Goal: Complete application form: Complete application form

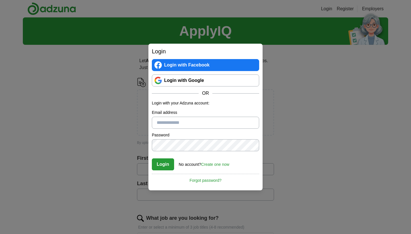
click at [181, 79] on link "Login with Google" at bounding box center [205, 80] width 107 height 12
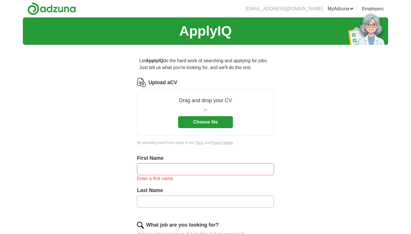
click at [221, 125] on button "Choose file" at bounding box center [205, 122] width 55 height 12
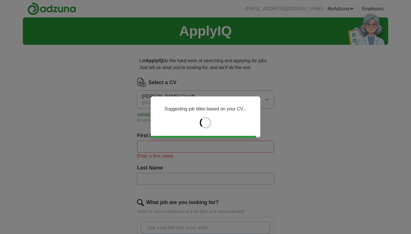
type input "******"
type input "*********"
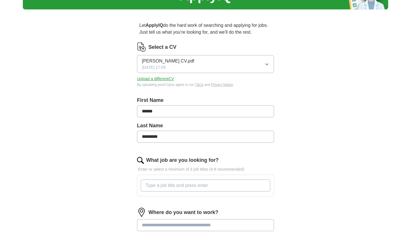
scroll to position [111, 0]
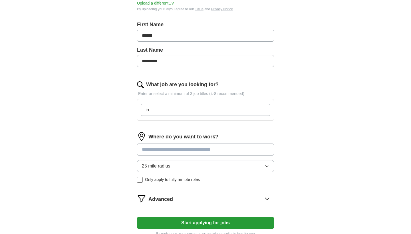
type input "i"
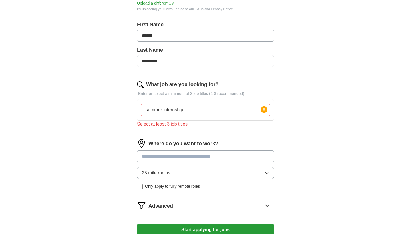
click at [183, 151] on input at bounding box center [205, 156] width 137 height 12
click at [215, 112] on input "summer internship" at bounding box center [206, 110] width 130 height 12
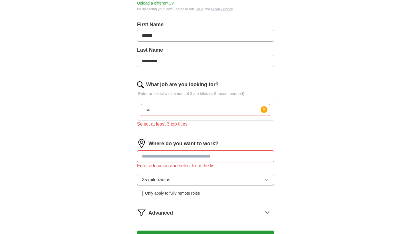
type input "s"
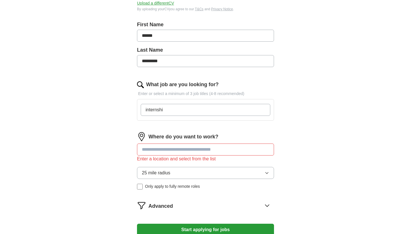
type input "internship"
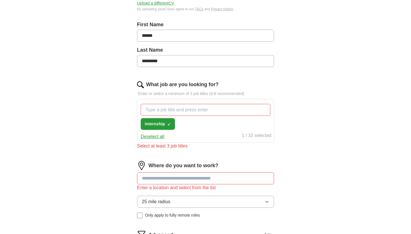
click at [155, 138] on button "Deselect all" at bounding box center [153, 136] width 24 height 7
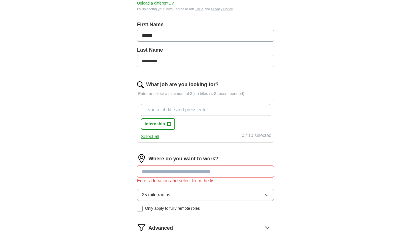
click at [162, 114] on input "What job are you looking for?" at bounding box center [206, 110] width 130 height 12
type input "summer internship"
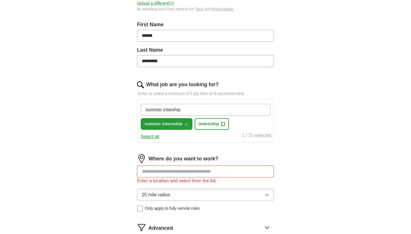
click at [145, 111] on input "summer intership" at bounding box center [206, 110] width 130 height 12
type input "private equity summer intership"
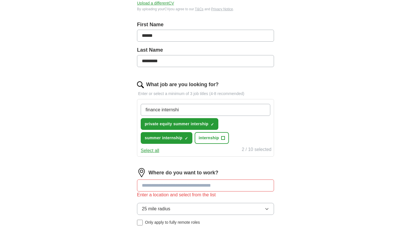
type input "finance internship"
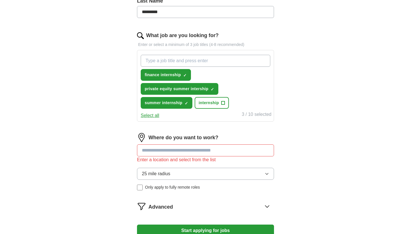
scroll to position [161, 0]
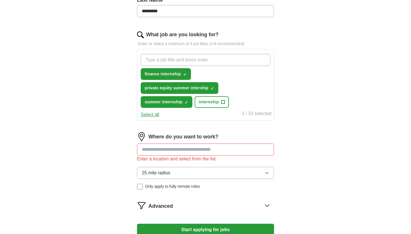
click at [160, 149] on input at bounding box center [205, 149] width 137 height 12
type input "*"
click at [205, 230] on button "Start applying for jobs" at bounding box center [205, 230] width 137 height 12
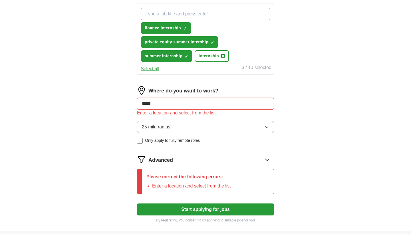
scroll to position [207, 0]
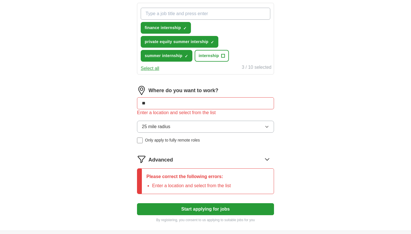
type input "*"
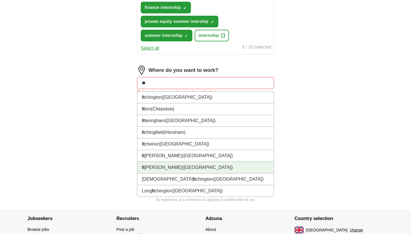
scroll to position [227, 0]
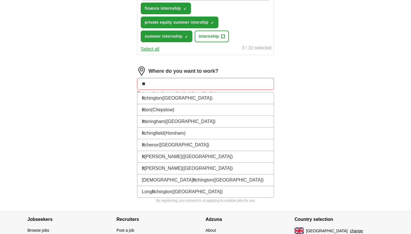
type input "*"
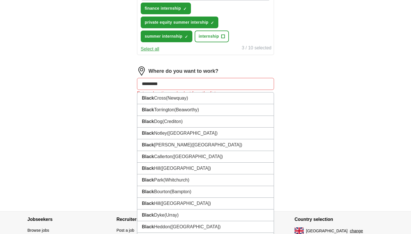
type input "**********"
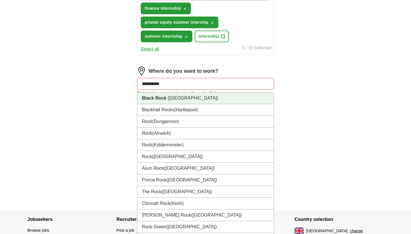
click at [220, 98] on li "Black Rock ([GEOGRAPHIC_DATA])" at bounding box center [205, 98] width 136 height 12
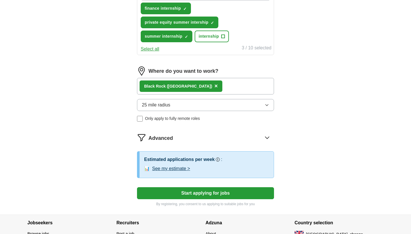
click at [214, 91] on div "Black Rock (Camborne) ×" at bounding box center [205, 86] width 137 height 17
click at [214, 87] on span "×" at bounding box center [215, 86] width 3 height 6
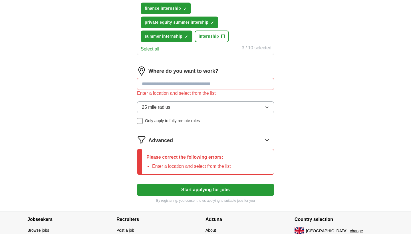
click at [187, 191] on button "Start applying for jobs" at bounding box center [205, 190] width 137 height 12
click at [194, 87] on input at bounding box center [205, 84] width 137 height 12
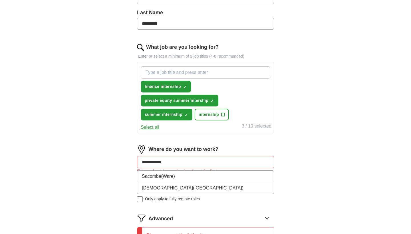
scroll to position [151, 0]
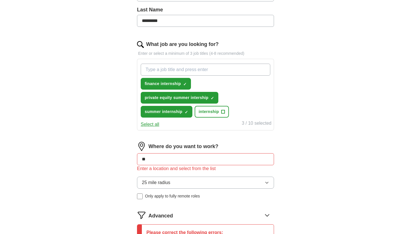
type input "*"
click at [172, 182] on button "25 mile radius" at bounding box center [205, 183] width 137 height 12
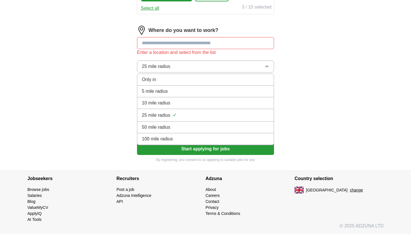
scroll to position [267, 0]
click at [173, 140] on span "100 mile radius" at bounding box center [157, 139] width 31 height 7
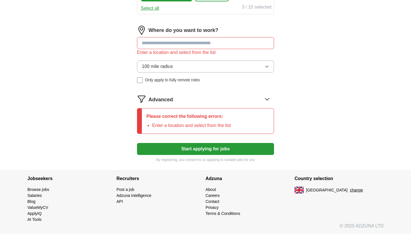
click at [178, 149] on button "Start applying for jobs" at bounding box center [205, 149] width 137 height 12
click at [264, 98] on icon at bounding box center [266, 98] width 9 height 9
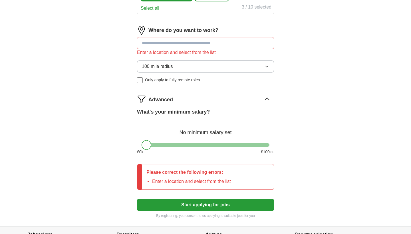
click at [264, 98] on icon at bounding box center [266, 98] width 9 height 9
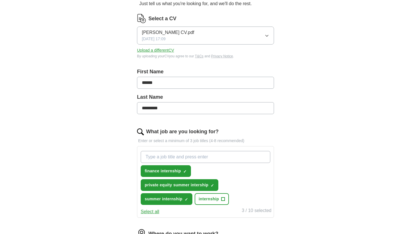
scroll to position [221, 0]
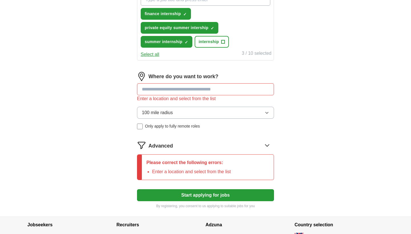
click at [176, 94] on input at bounding box center [205, 89] width 137 height 12
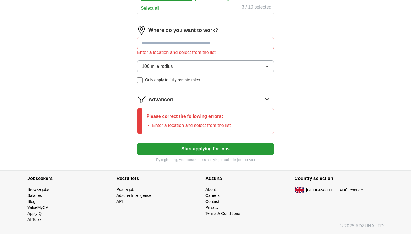
scroll to position [267, 0]
click at [350, 191] on button "change" at bounding box center [356, 190] width 13 height 6
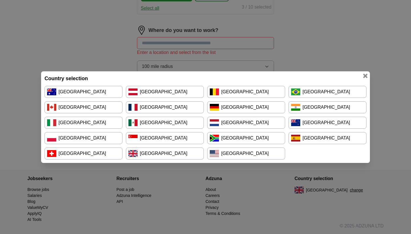
click at [74, 123] on link "[GEOGRAPHIC_DATA]" at bounding box center [84, 123] width 78 height 12
